Goal: Task Accomplishment & Management: Use online tool/utility

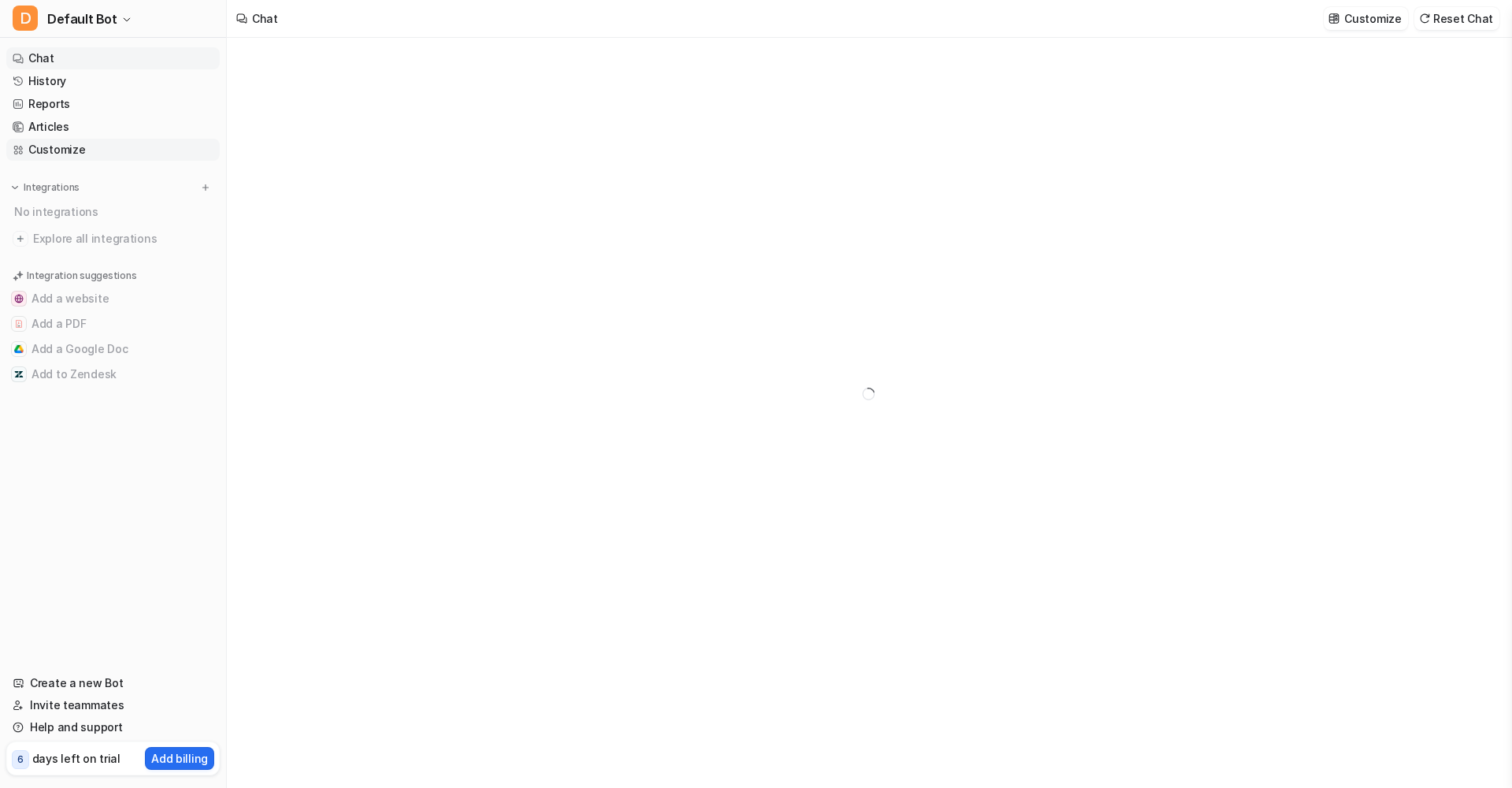
type textarea "**********"
click at [80, 153] on link "Customize" at bounding box center [113, 150] width 214 height 22
